Goal: Use online tool/utility: Utilize a website feature to perform a specific function

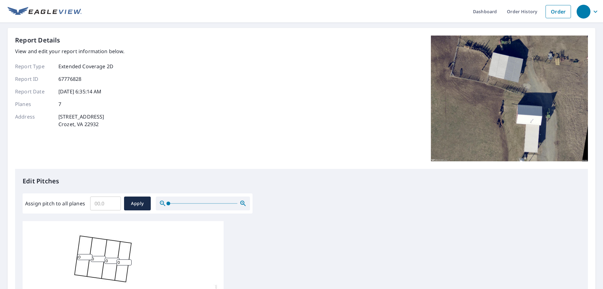
click at [99, 203] on input "Assign pitch to all planes" at bounding box center [105, 203] width 31 height 18
type input "4"
click at [133, 201] on span "Apply" at bounding box center [137, 203] width 17 height 8
type input "4"
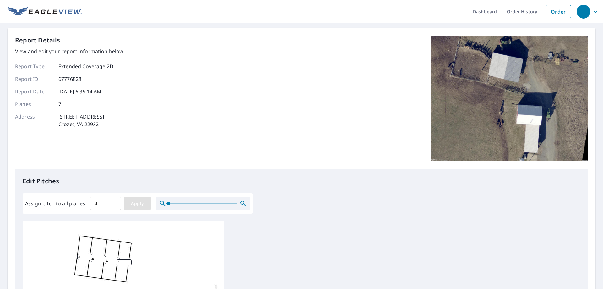
type input "4"
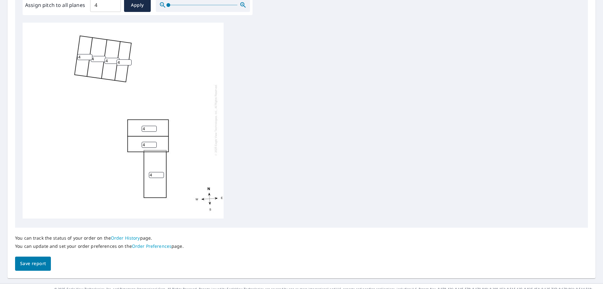
scroll to position [208, 0]
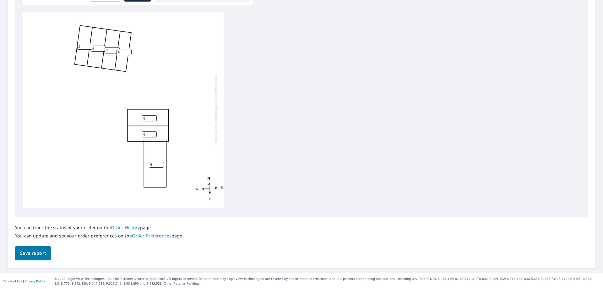
click at [34, 251] on span "Save report" at bounding box center [33, 253] width 26 height 8
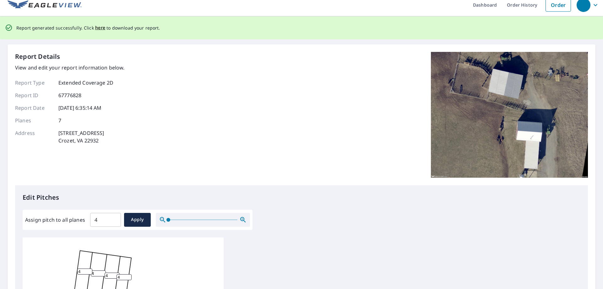
scroll to position [0, 0]
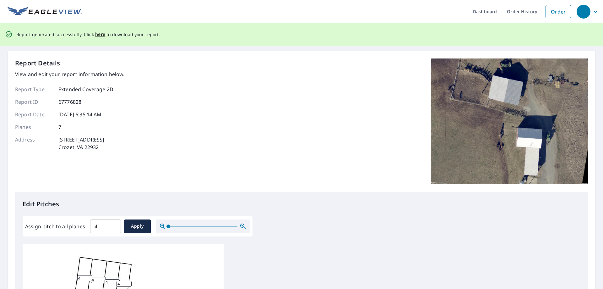
click at [98, 30] on div "Report generated successfully. Click here to download your report." at bounding box center [88, 34] width 144 height 13
click at [96, 34] on span "here" at bounding box center [100, 34] width 10 height 8
